Goal: Information Seeking & Learning: Stay updated

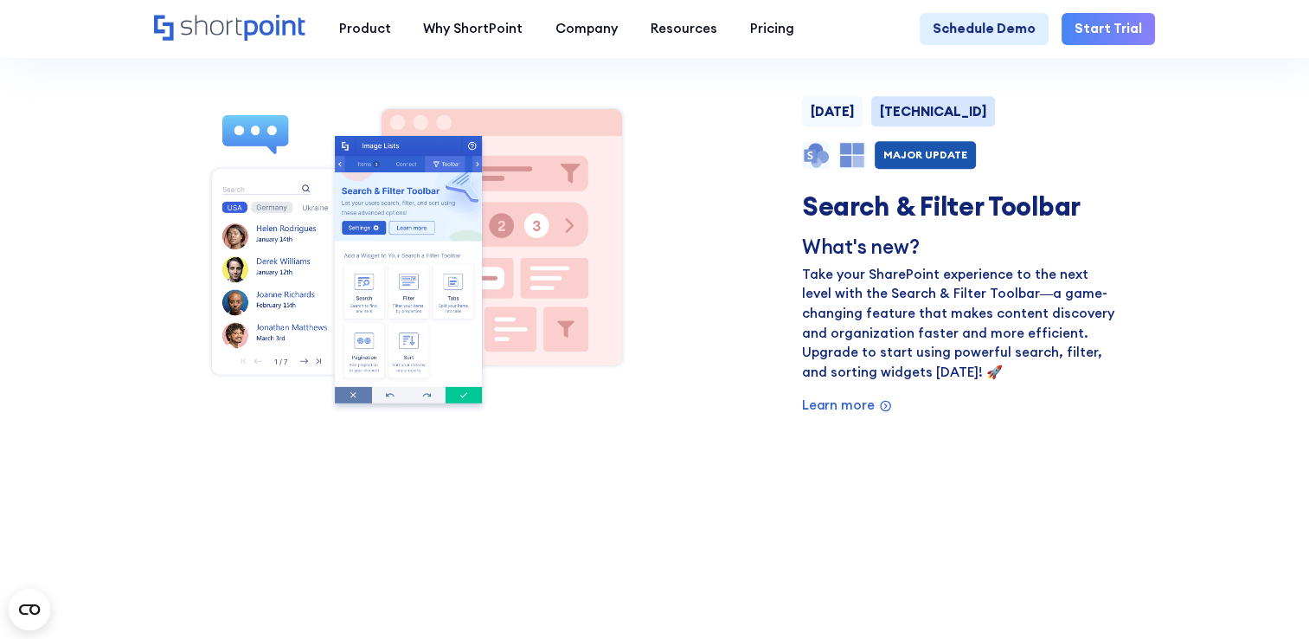
scroll to position [1218, 0]
click at [841, 415] on p "Learn more" at bounding box center [838, 405] width 73 height 20
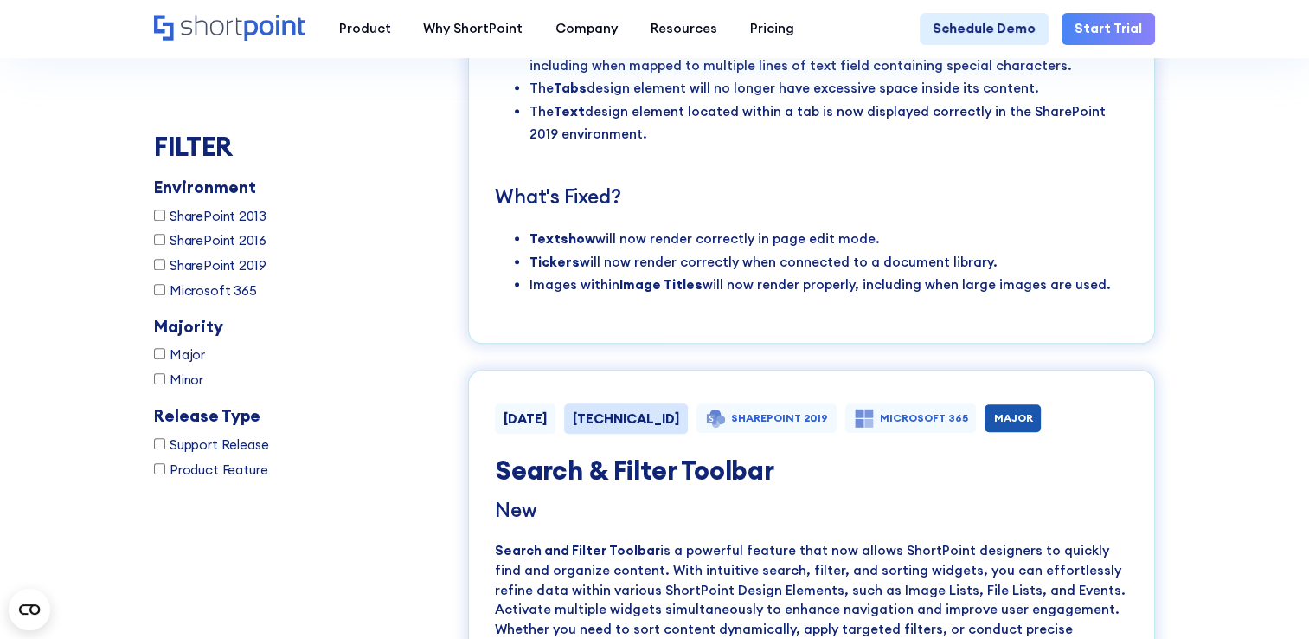
scroll to position [8381, 0]
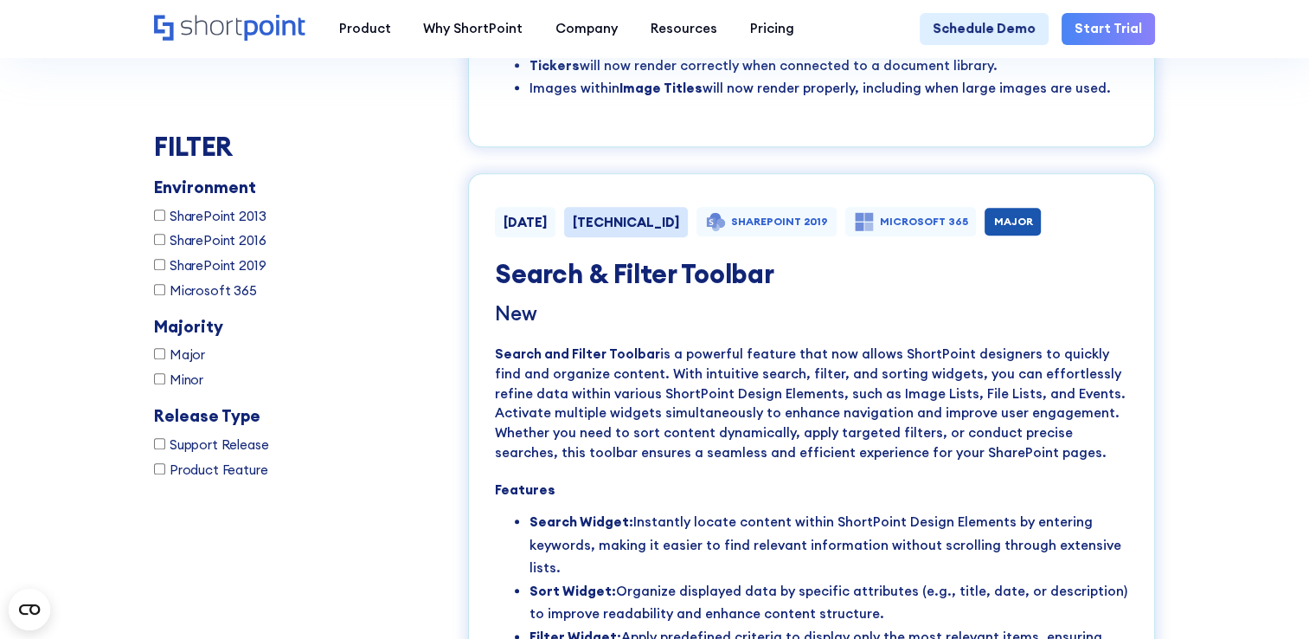
click at [1056, 344] on p "Search and Filter Toolbar is a powerful feature that now allows ShortPoint desi…" at bounding box center [811, 403] width 633 height 118
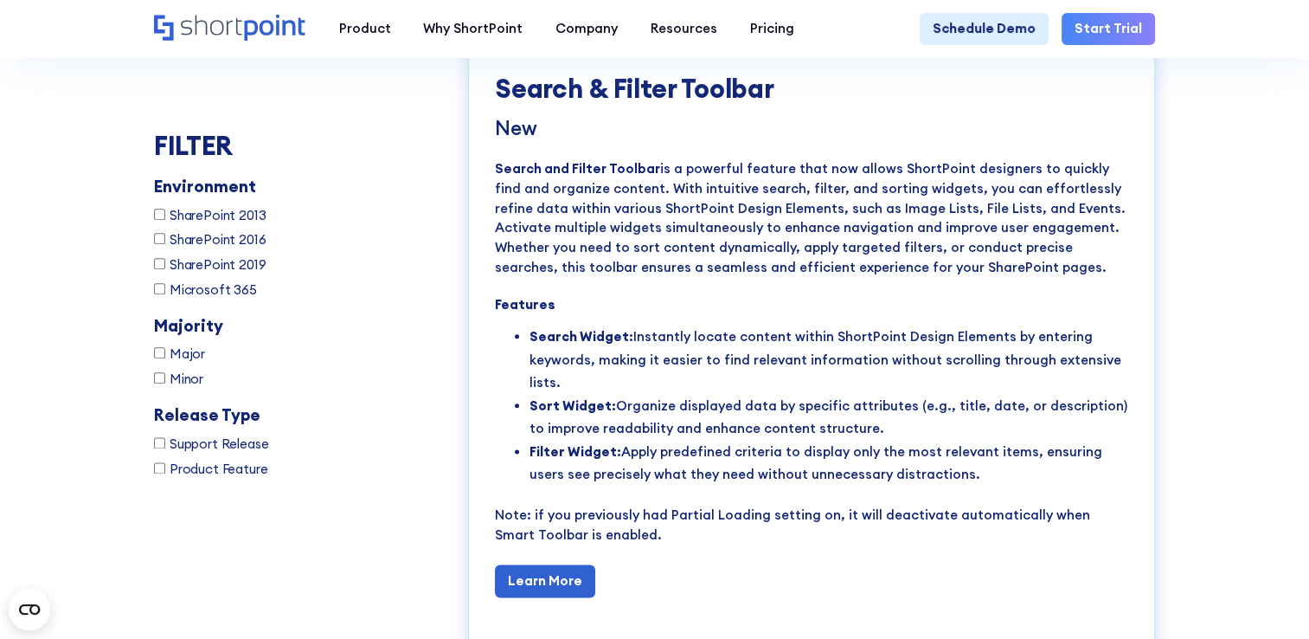
scroll to position [8567, 0]
click at [570, 563] on link "Learn More" at bounding box center [545, 579] width 100 height 33
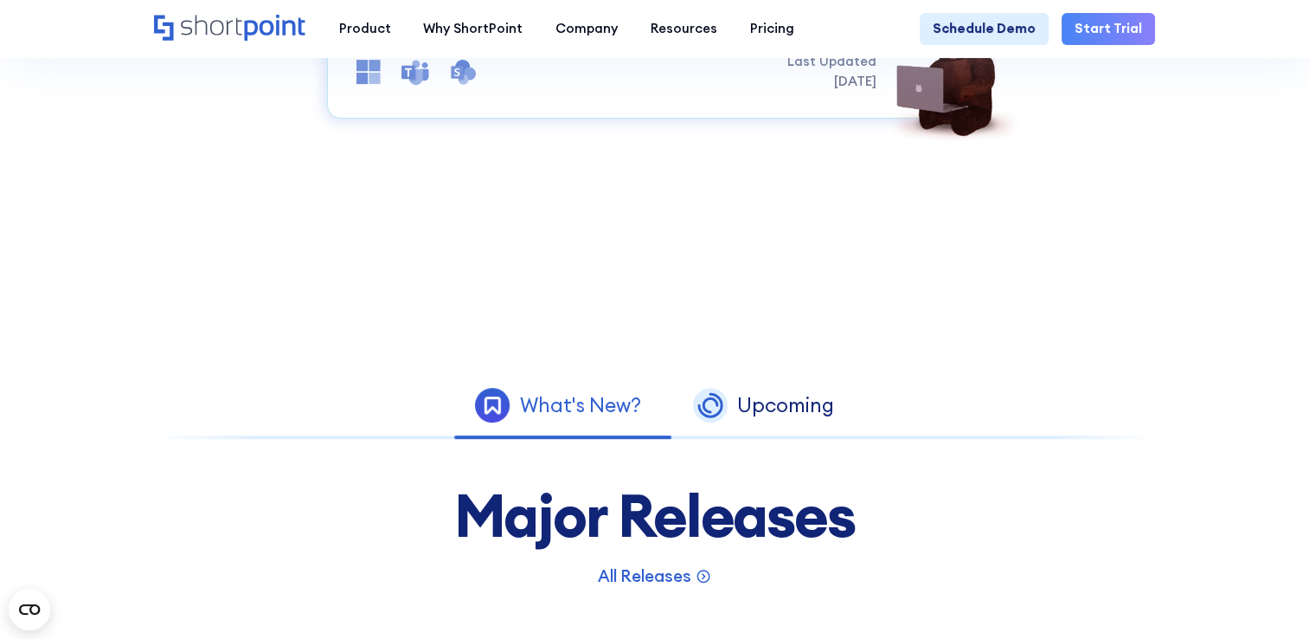
scroll to position [646, 0]
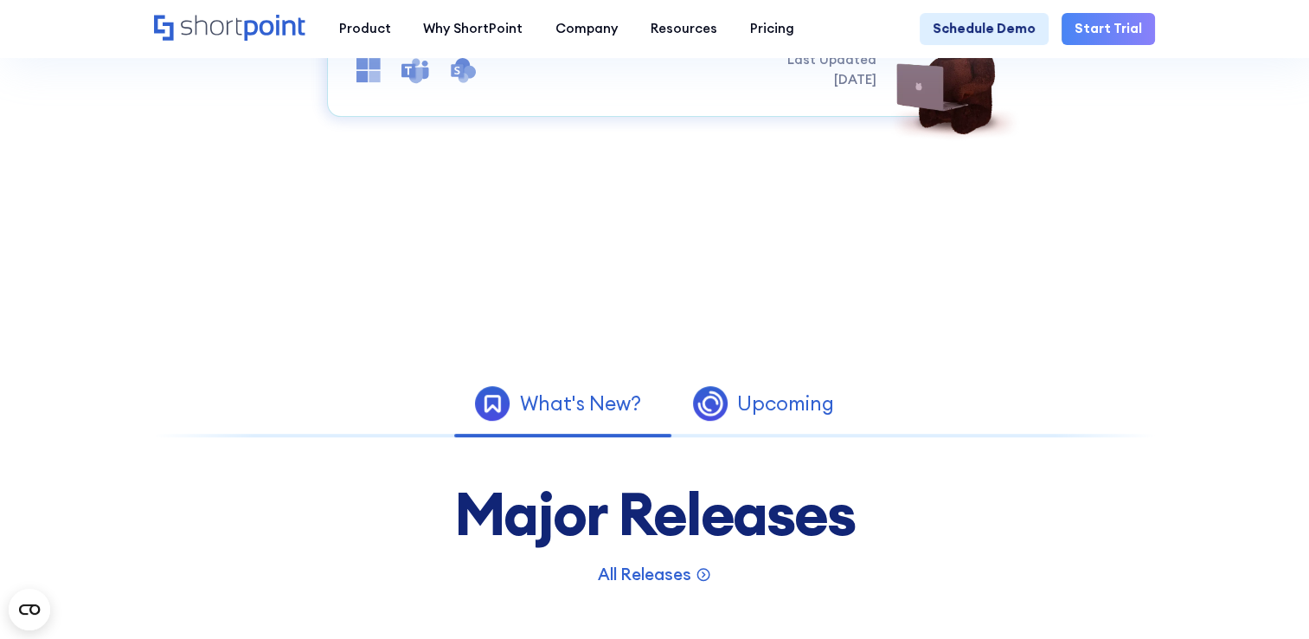
click at [779, 414] on div "Upcoming" at bounding box center [785, 404] width 97 height 20
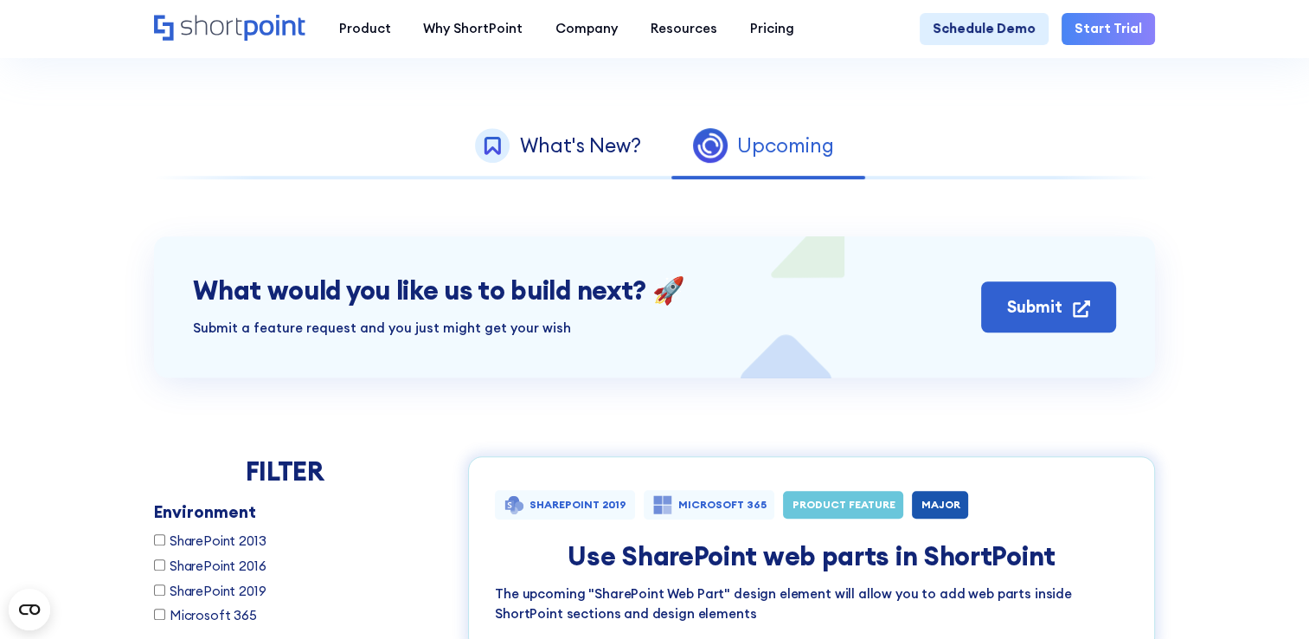
scroll to position [905, 0]
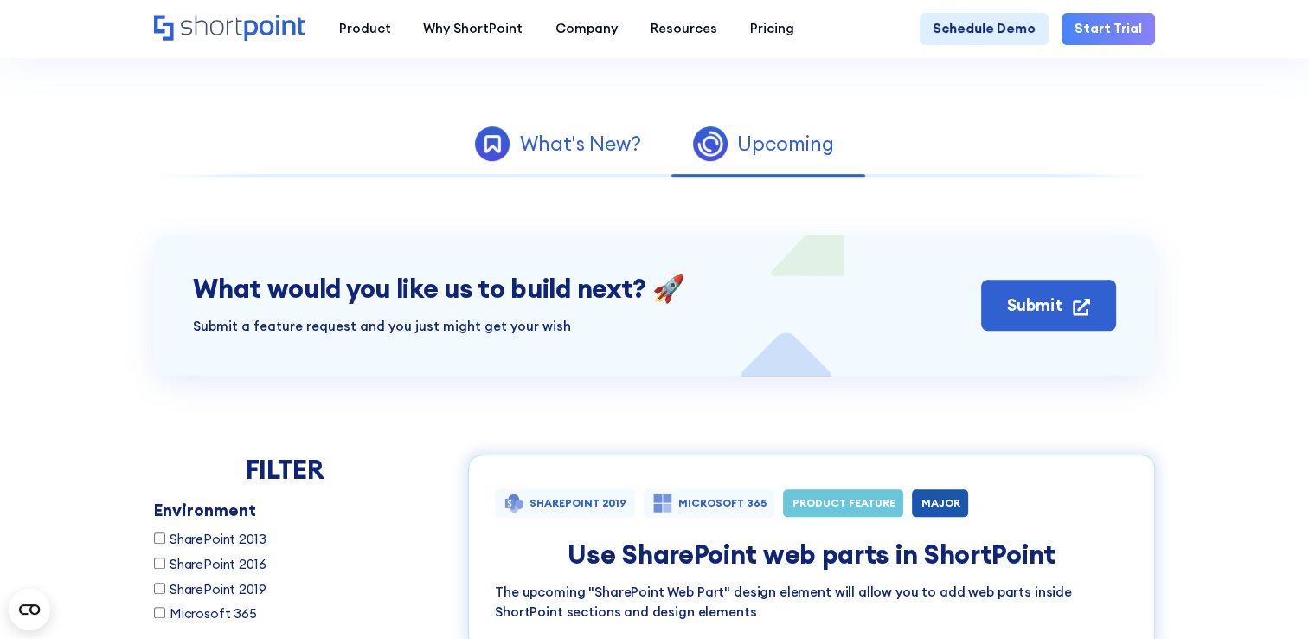
click at [558, 169] on link "What's New?" at bounding box center [557, 144] width 217 height 50
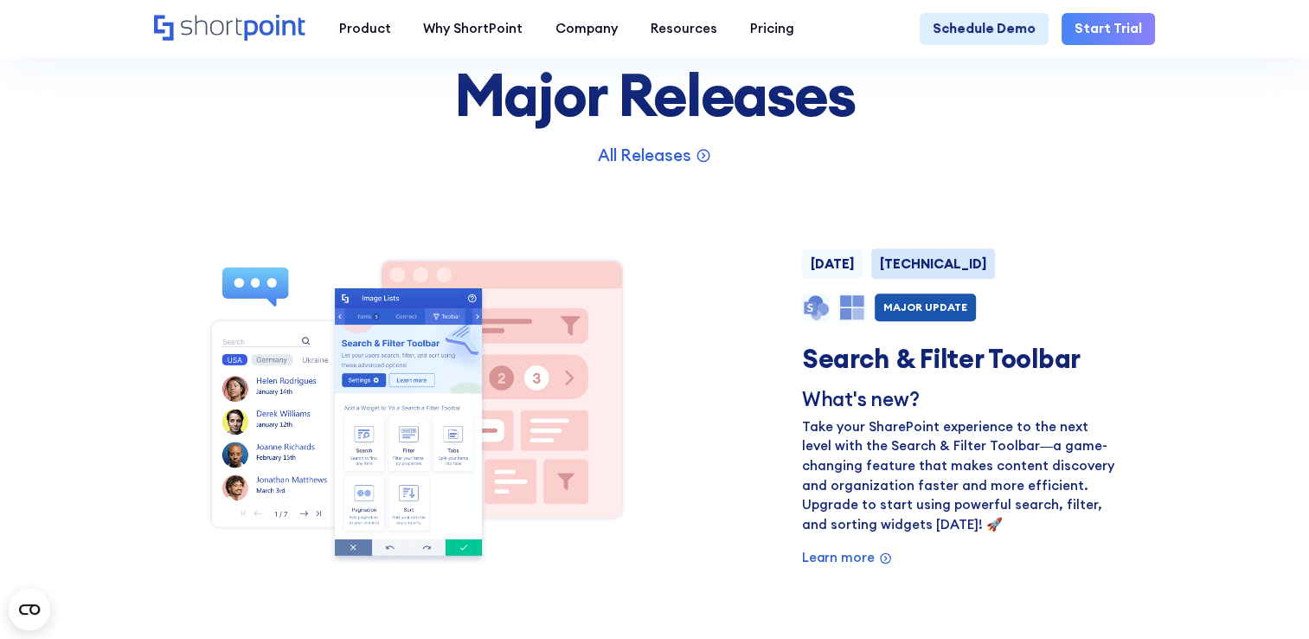
scroll to position [1068, 0]
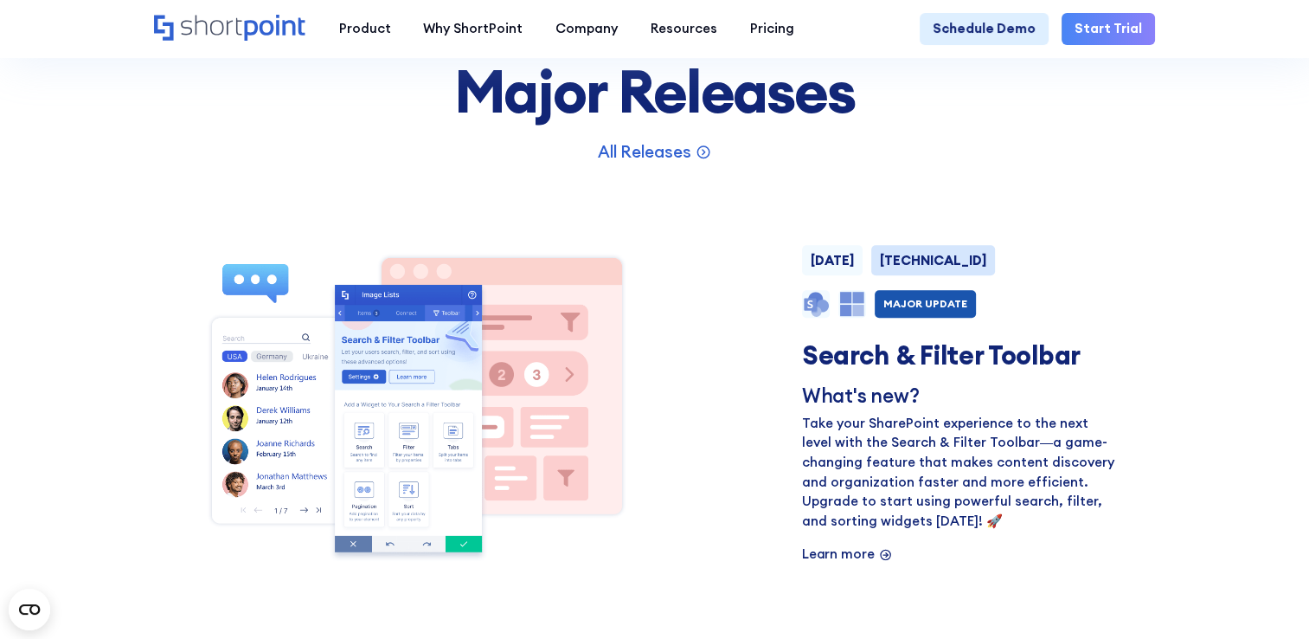
click at [841, 564] on p "Learn more" at bounding box center [838, 554] width 73 height 20
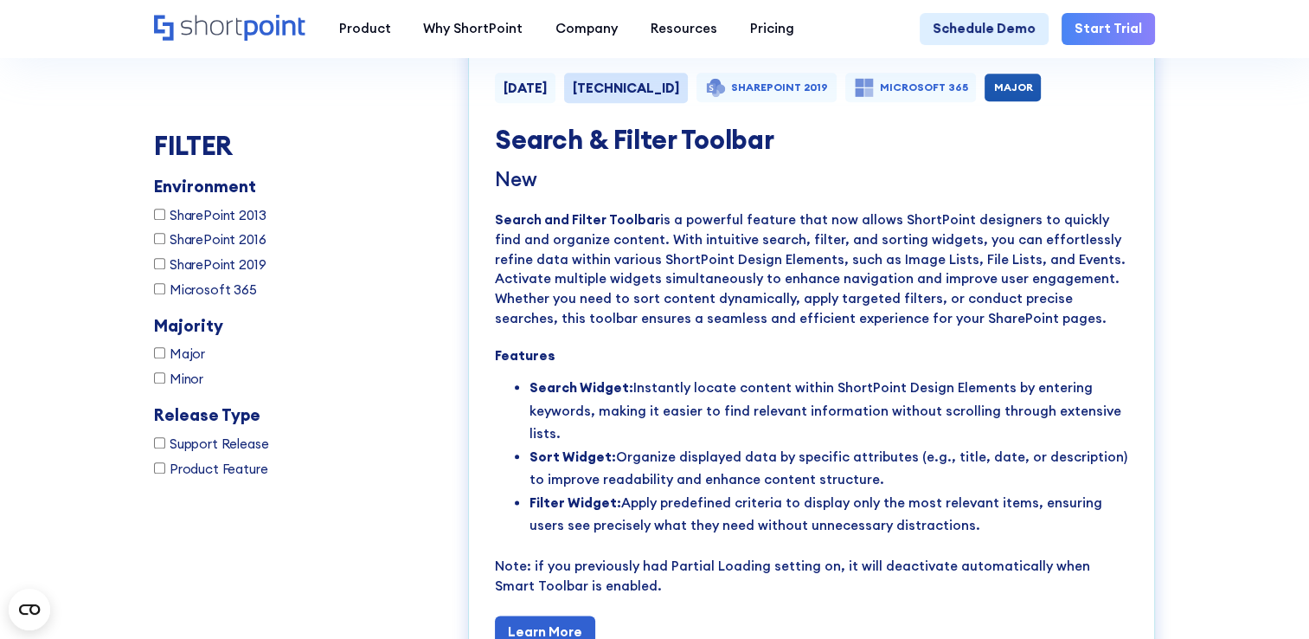
scroll to position [8516, 0]
click at [555, 614] on link "Learn More" at bounding box center [545, 630] width 100 height 33
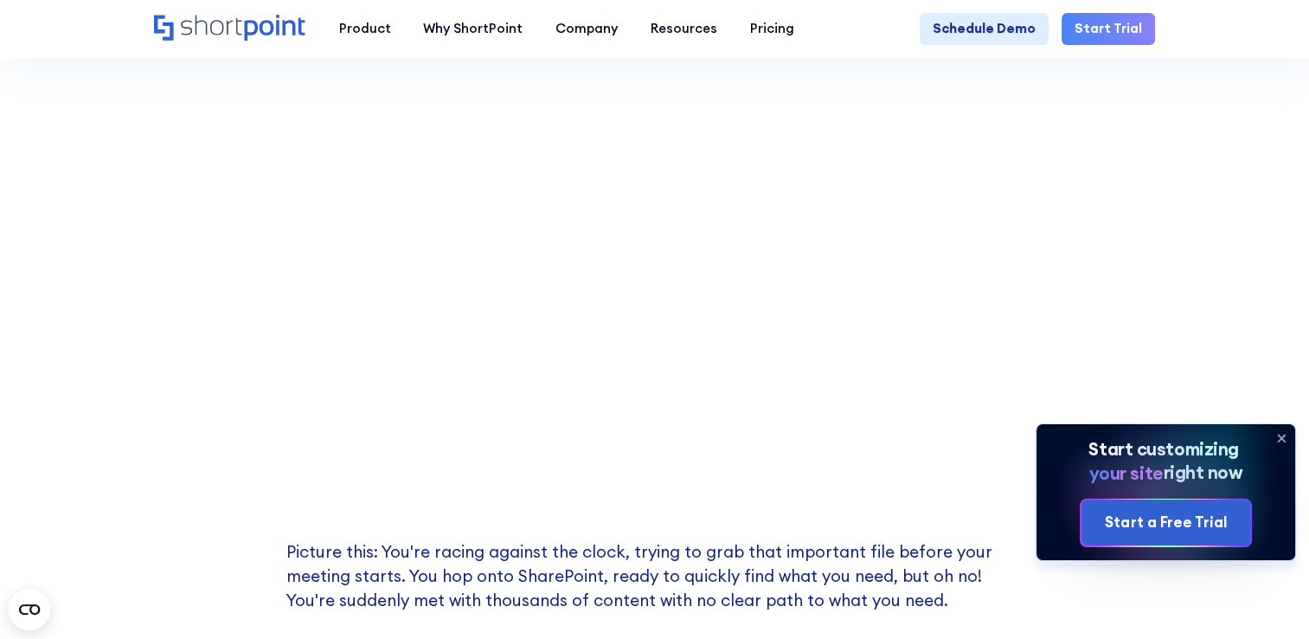
scroll to position [466, 0]
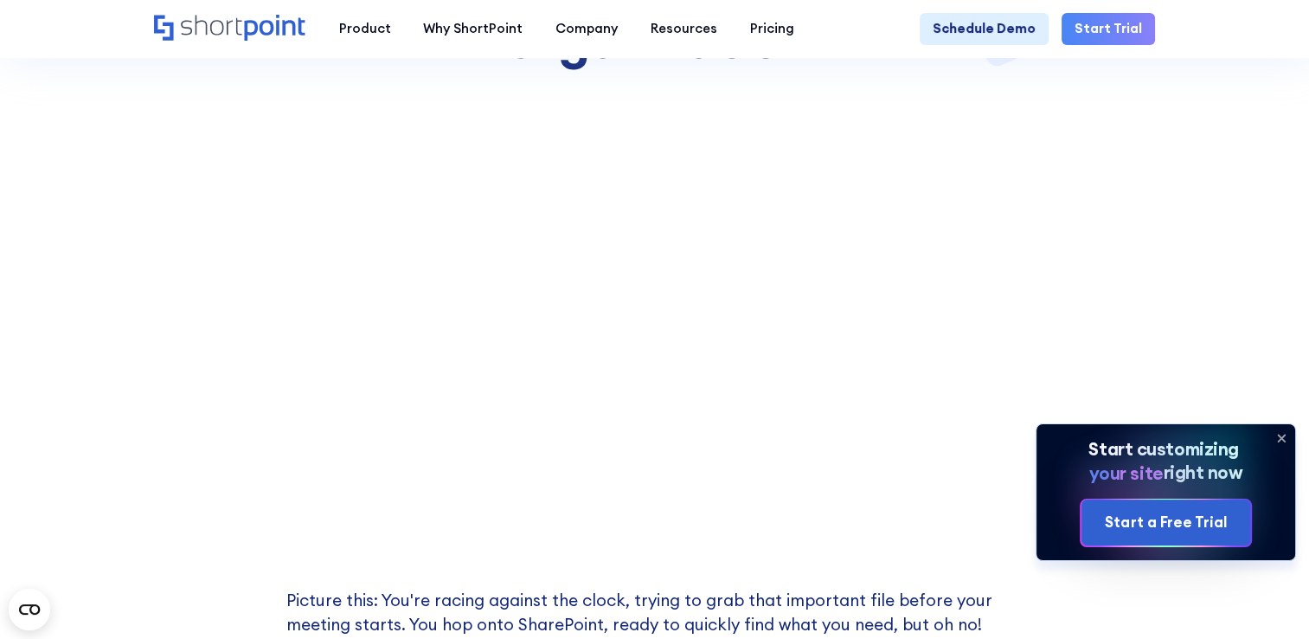
scroll to position [413, 0]
